Goal: Task Accomplishment & Management: Complete application form

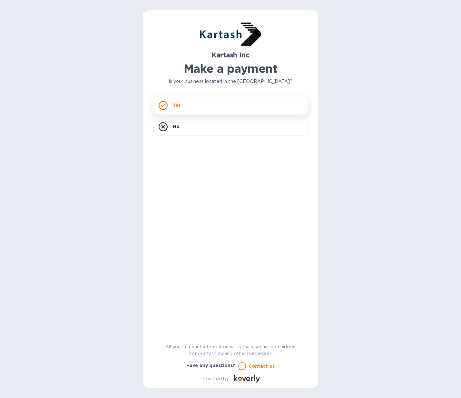
click at [177, 105] on p "Yes" at bounding box center [177, 105] width 8 height 6
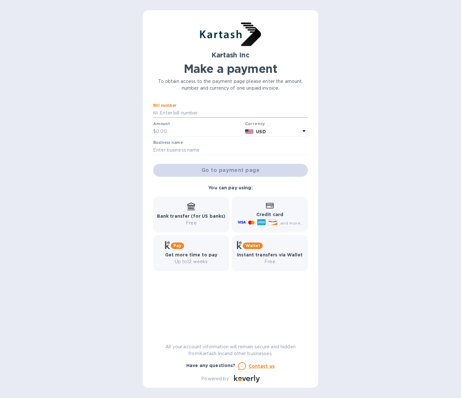
click at [176, 112] on input "text" at bounding box center [233, 113] width 150 height 10
type input "0109558"
type input "5,583.15"
click at [176, 149] on input "text" at bounding box center [230, 150] width 155 height 10
type input "[PERSON_NAME] Wholesale Inc."
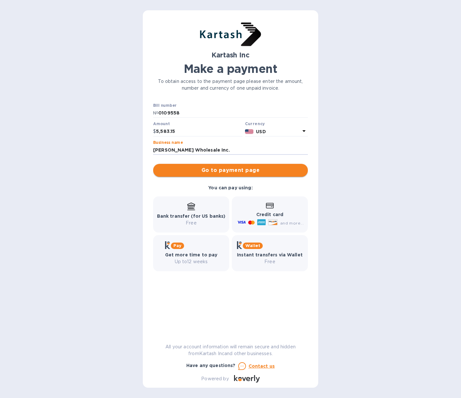
click at [220, 172] on span "Go to payment page" at bounding box center [230, 170] width 144 height 8
